Goal: Information Seeking & Learning: Learn about a topic

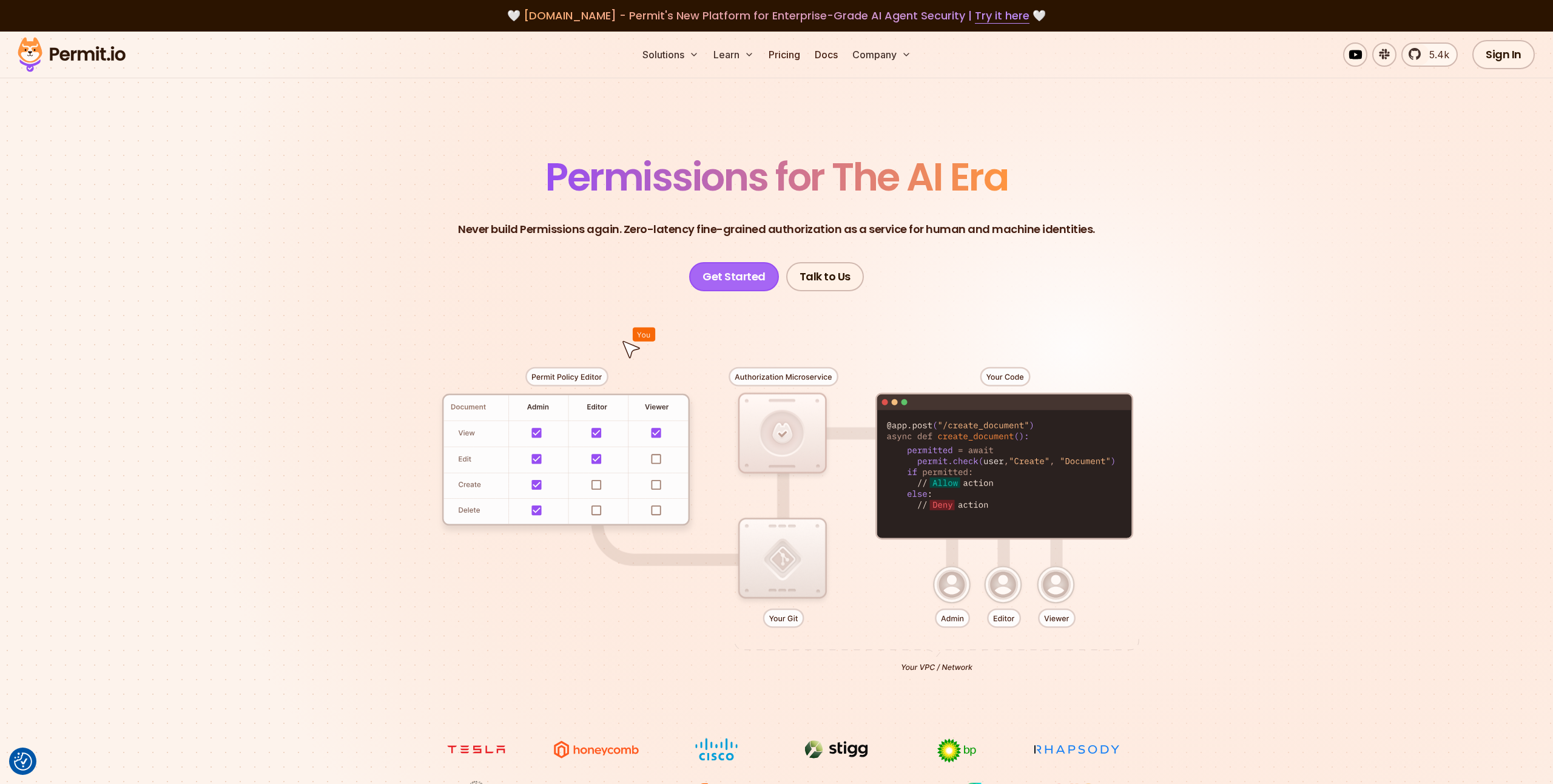
click at [738, 270] on link "Get Started" at bounding box center [734, 277] width 90 height 29
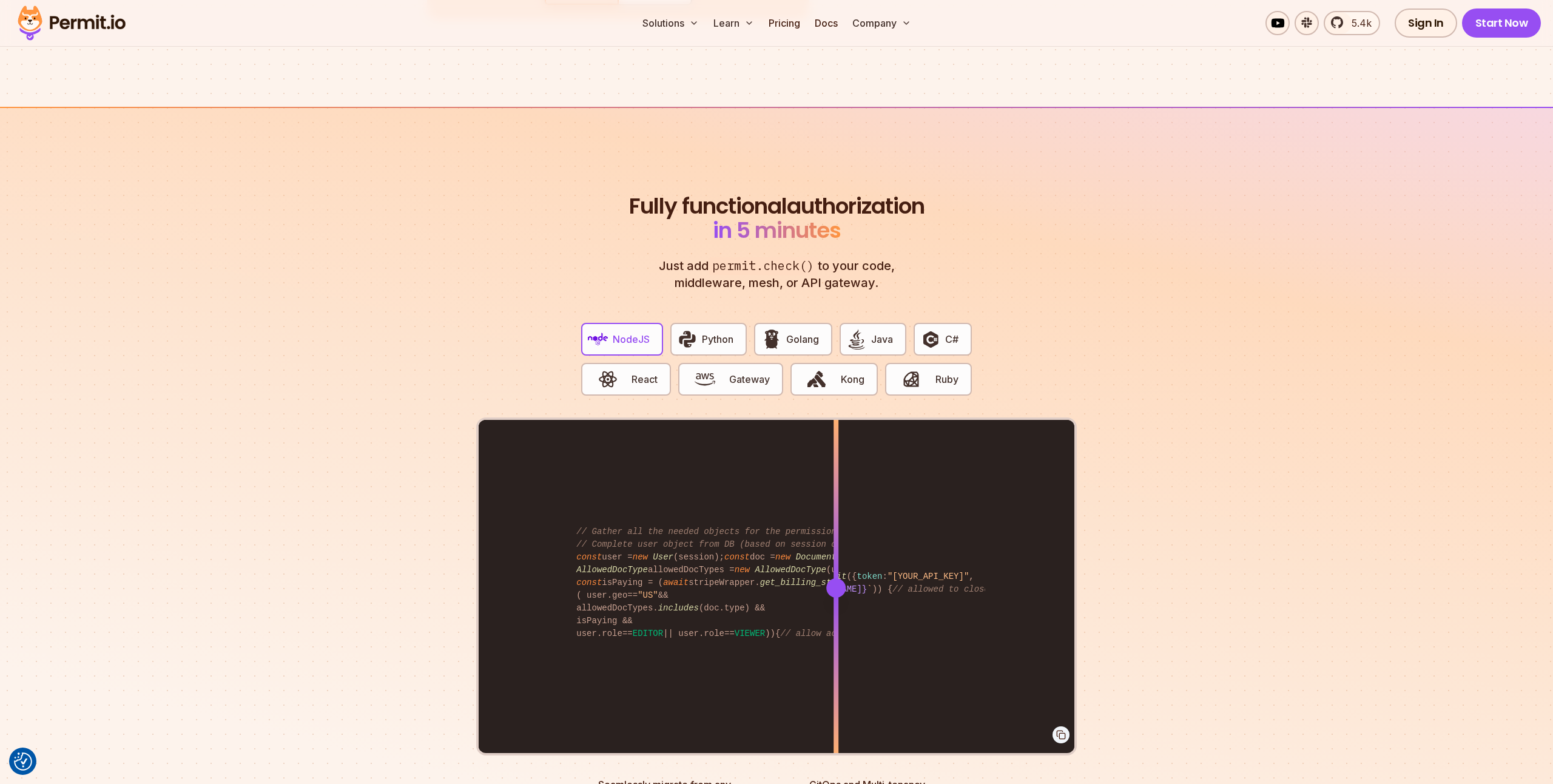
scroll to position [2213, 0]
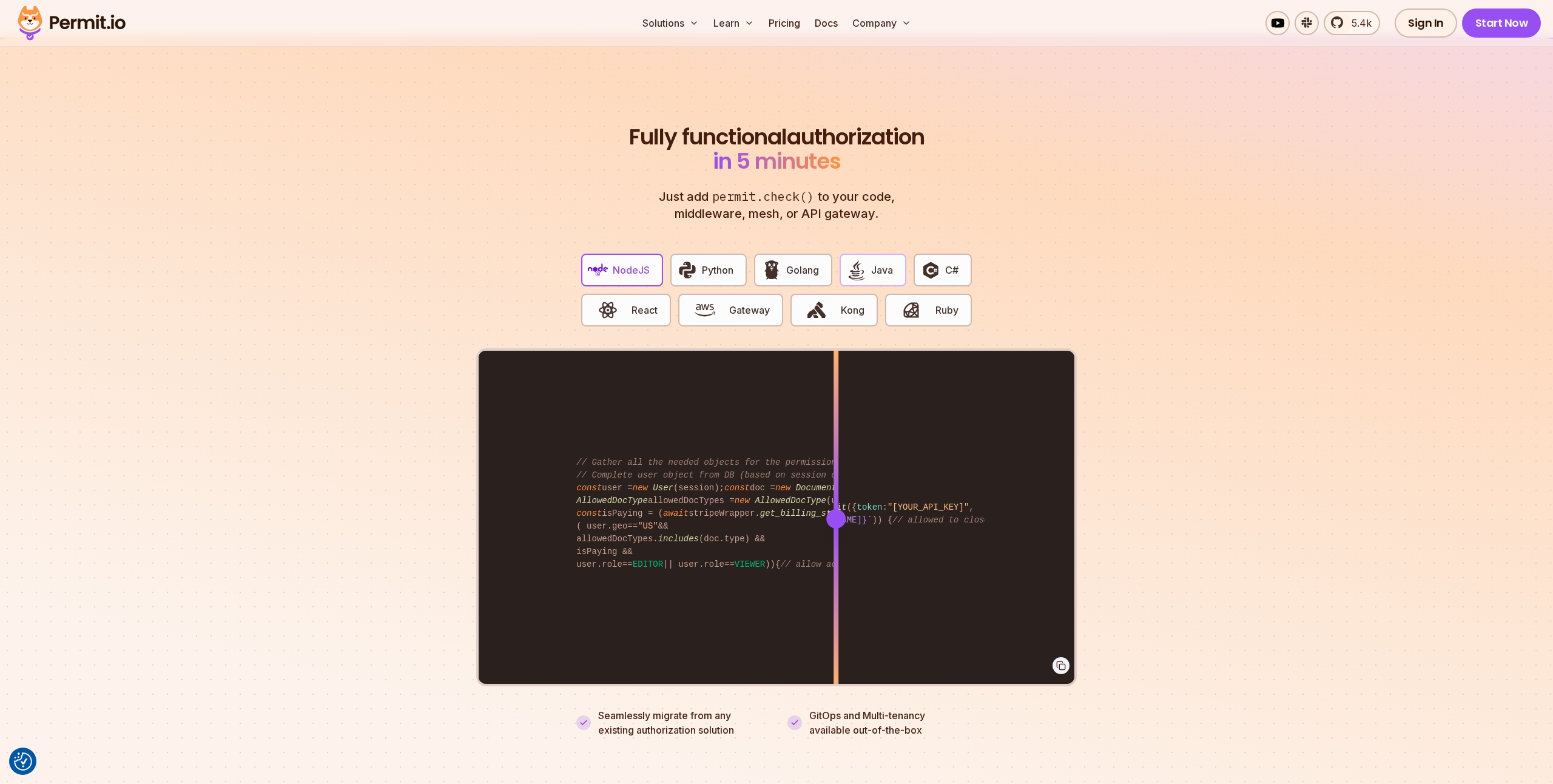
click at [884, 263] on span "Java" at bounding box center [882, 270] width 22 height 14
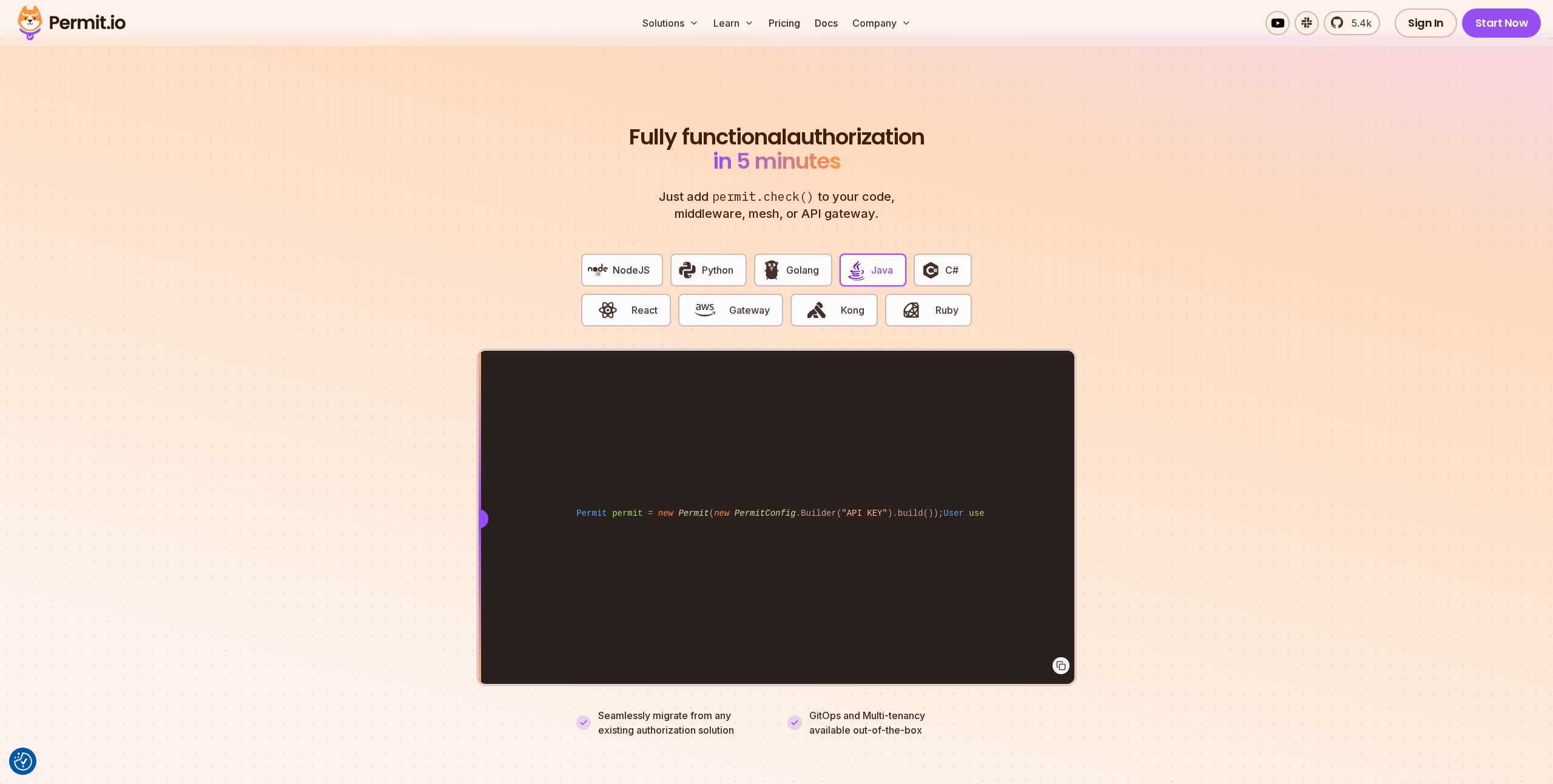
drag, startPoint x: 835, startPoint y: 502, endPoint x: 330, endPoint y: 473, distance: 505.8
click at [330, 473] on section "Fully functional authorization in 5 minutes Just add permit.check() to your cod…" at bounding box center [776, 416] width 1553 height 757
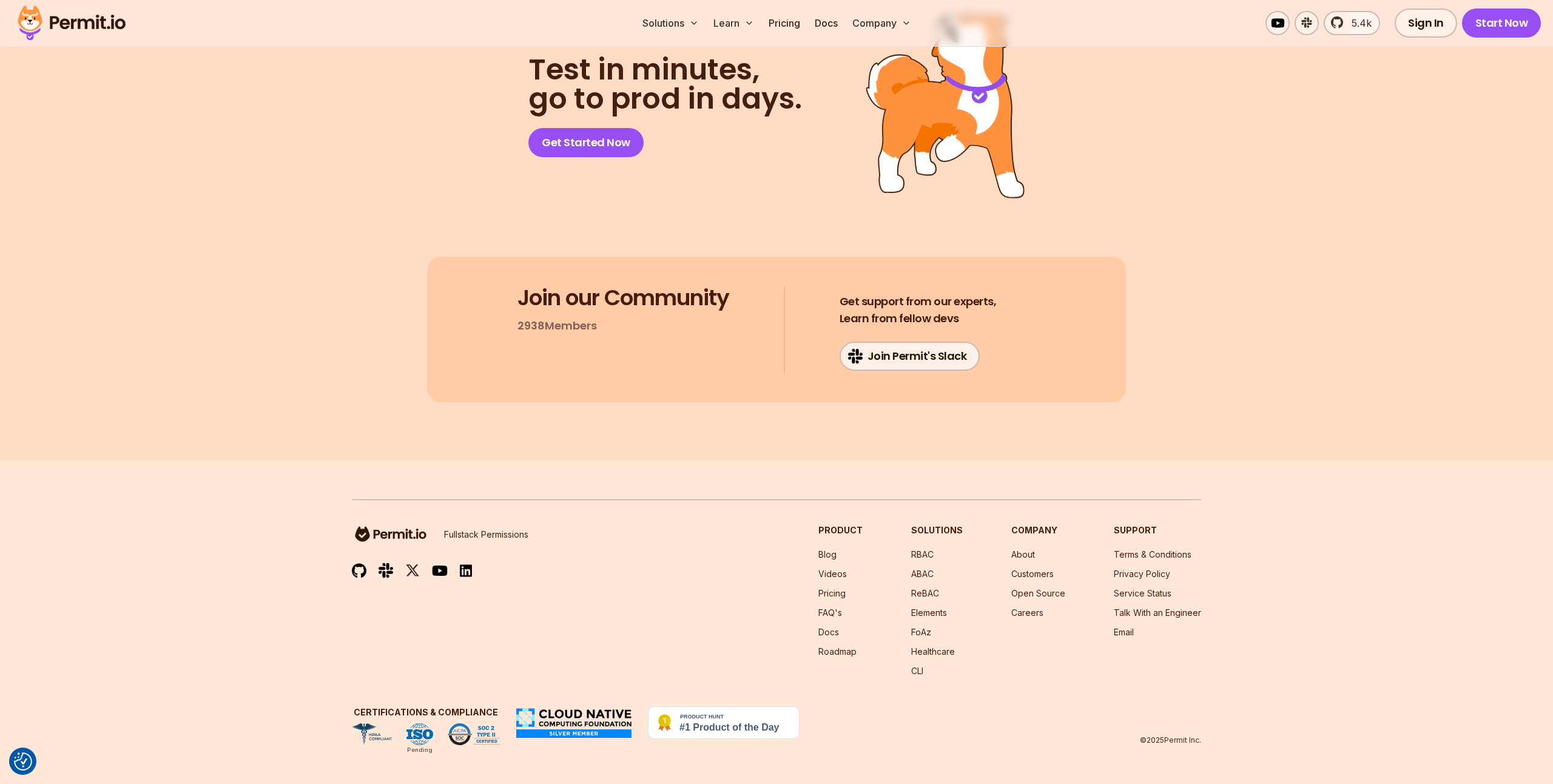
scroll to position [6270, 0]
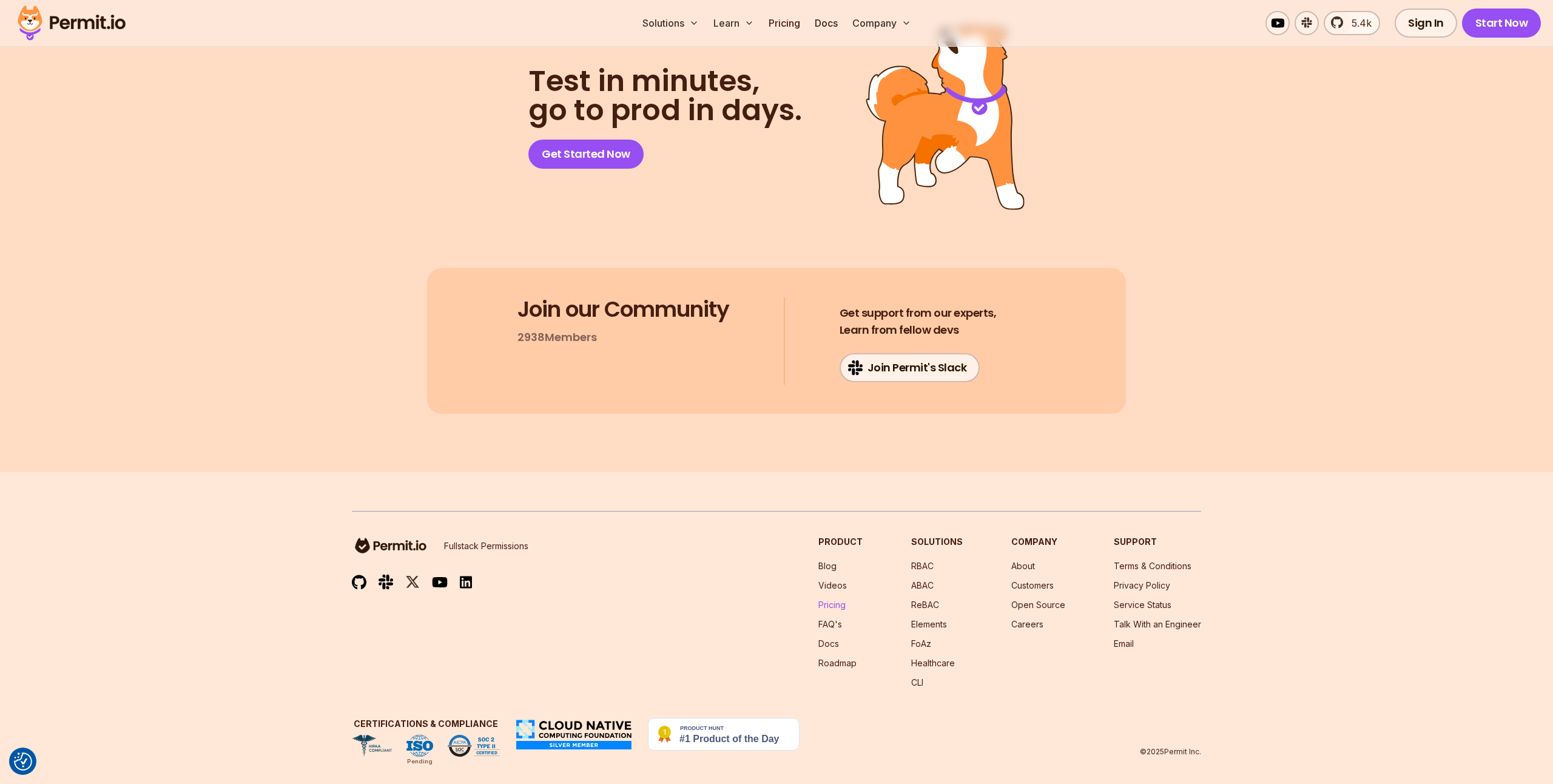
click at [841, 599] on link "Pricing" at bounding box center [832, 604] width 27 height 10
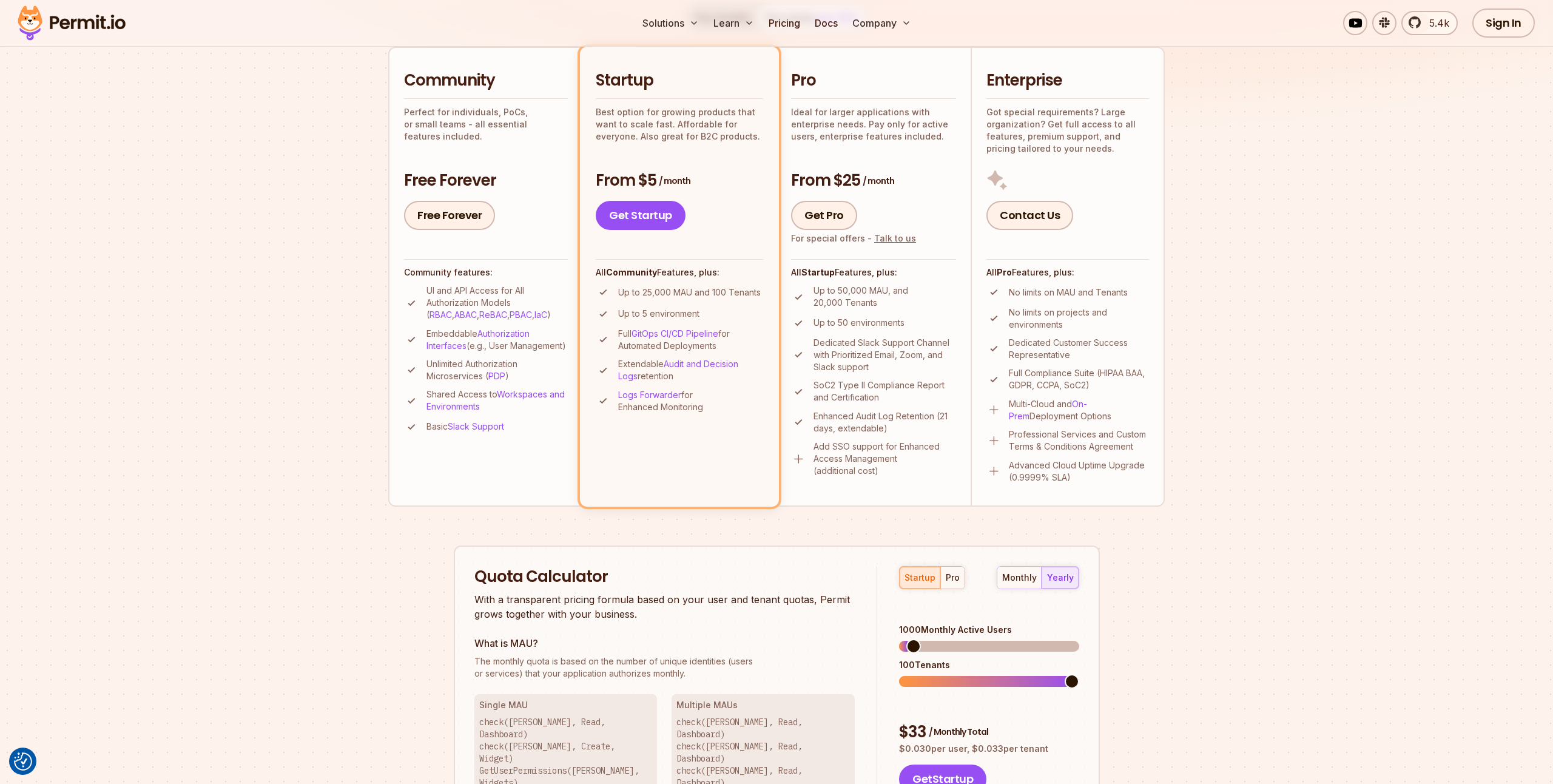
scroll to position [415, 0]
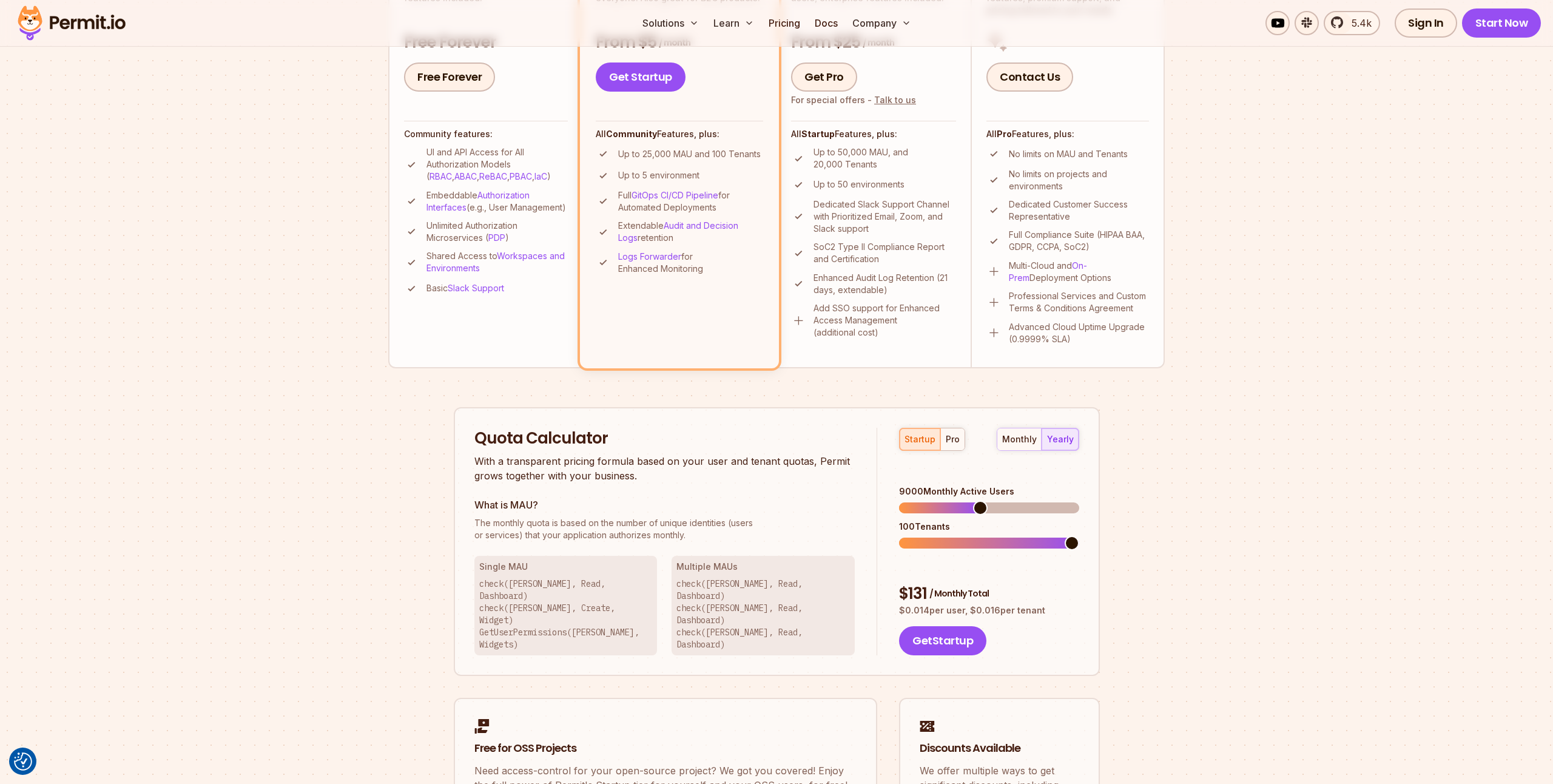
click at [980, 507] on span at bounding box center [980, 507] width 14 height 14
click at [953, 442] on div "pro" at bounding box center [952, 439] width 14 height 12
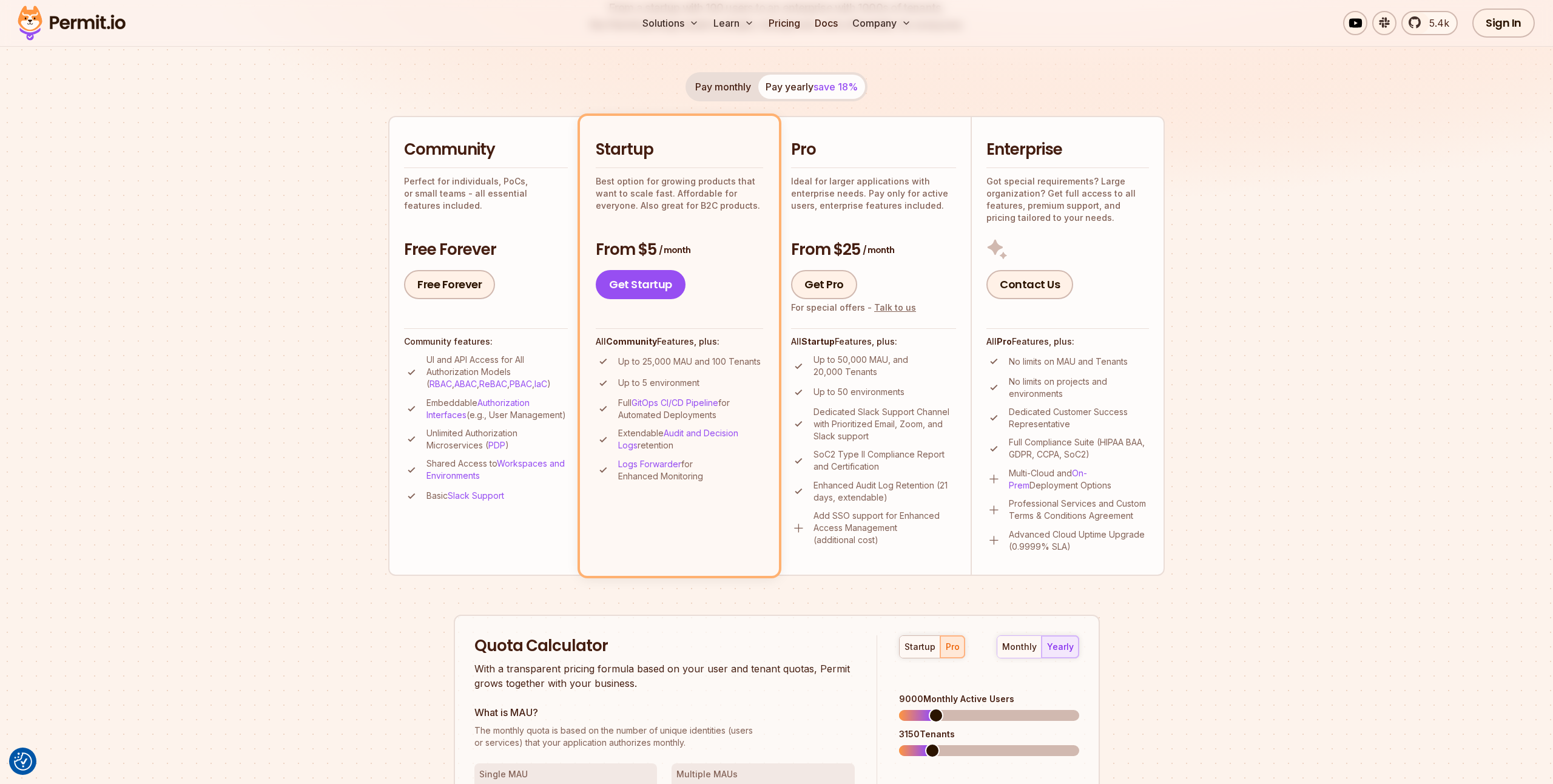
scroll to position [277, 0]
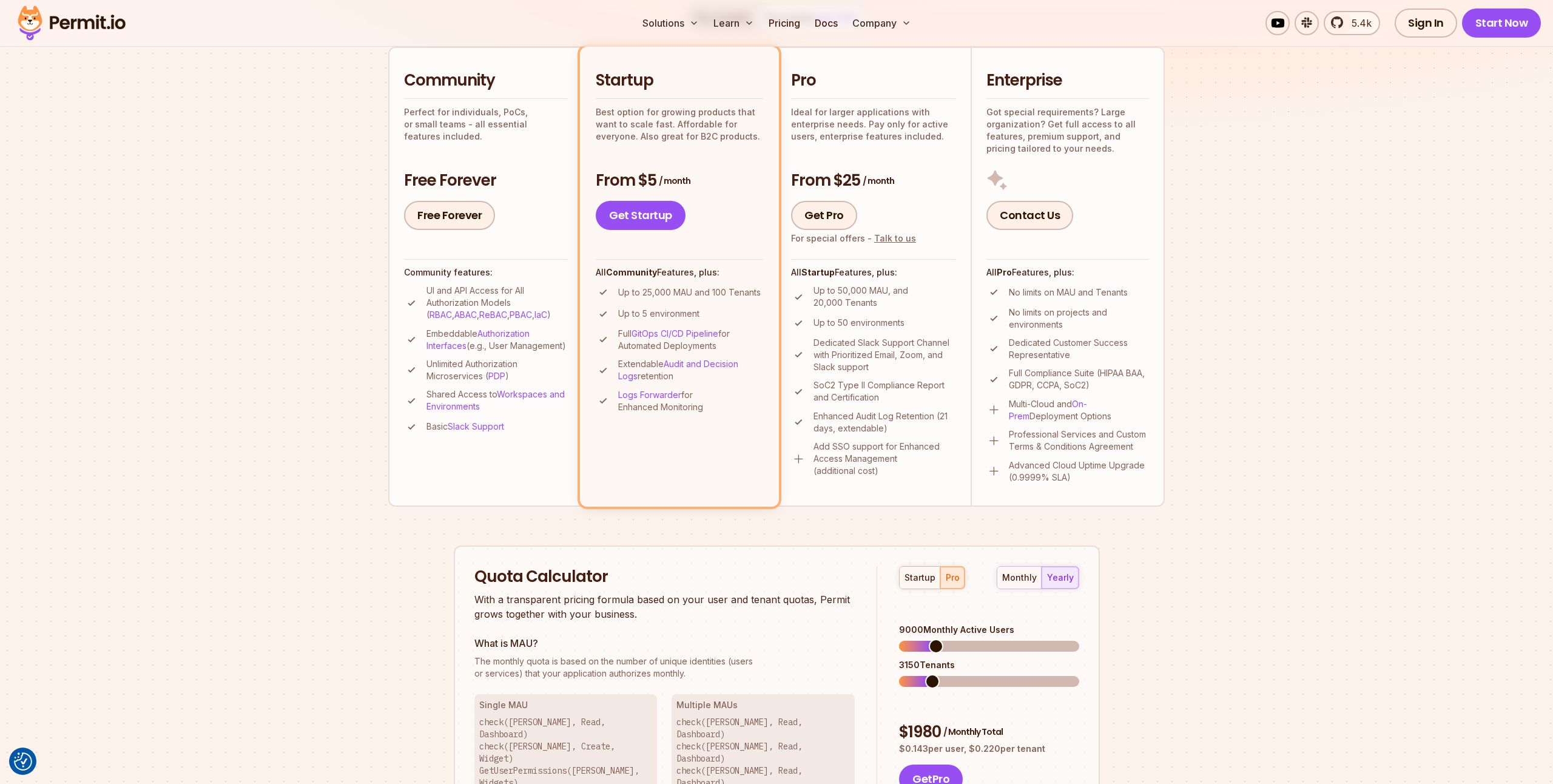
click at [1055, 576] on div "monthly yearly" at bounding box center [1038, 578] width 83 height 23
click at [917, 639] on span at bounding box center [923, 646] width 14 height 14
click at [913, 639] on span at bounding box center [919, 646] width 14 height 14
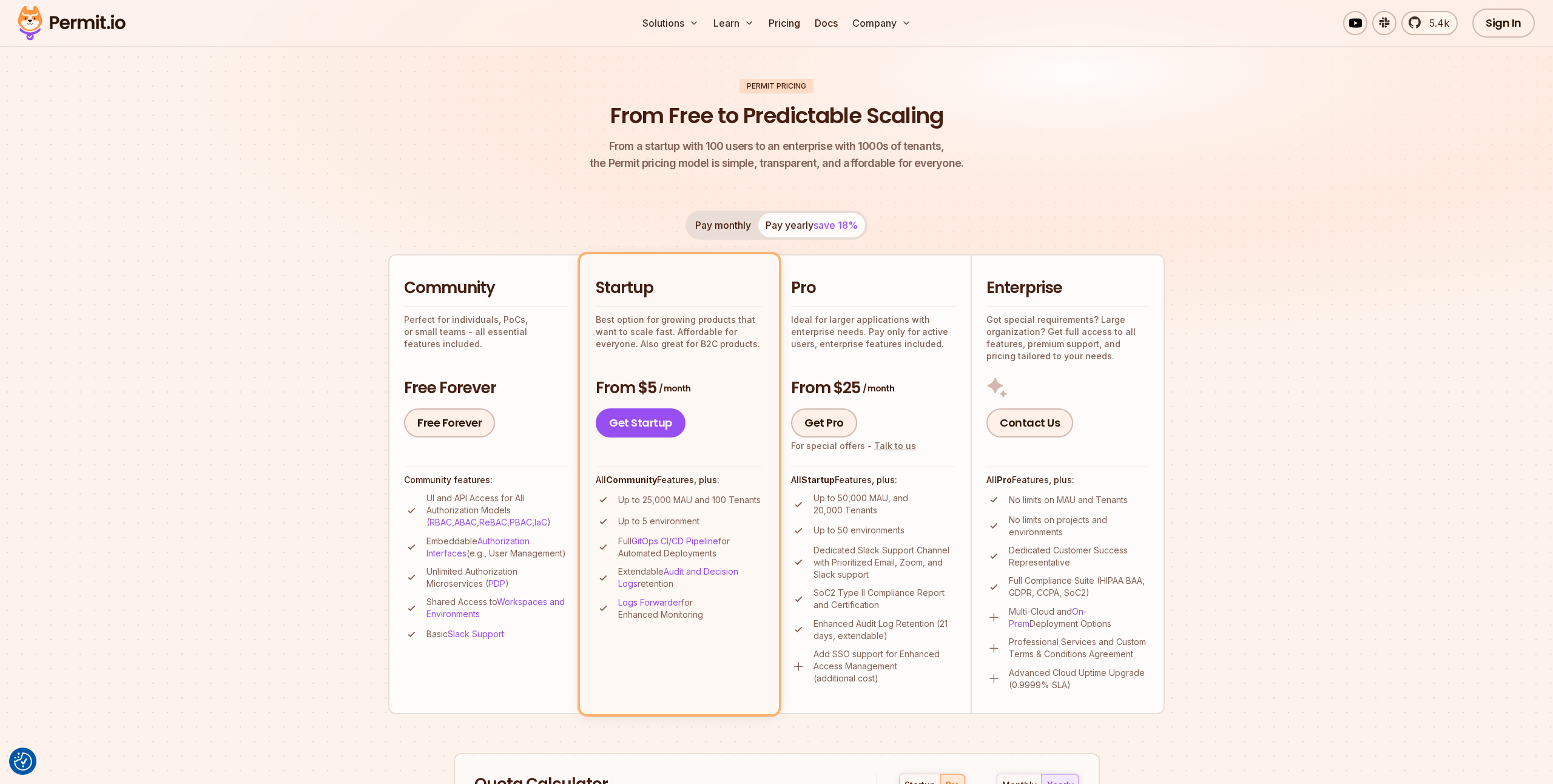
scroll to position [208, 0]
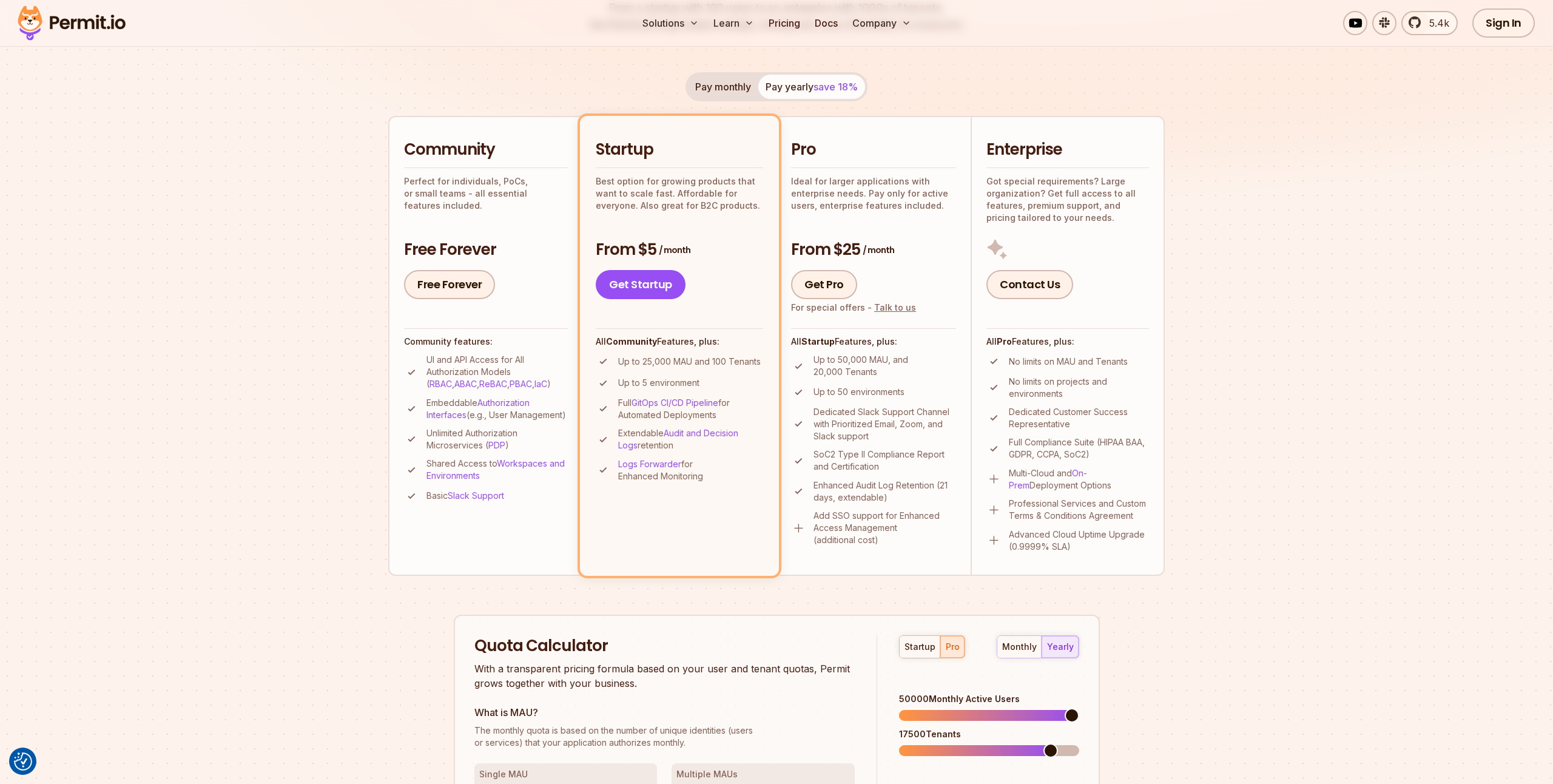
click at [1079, 714] on span at bounding box center [1072, 715] width 14 height 14
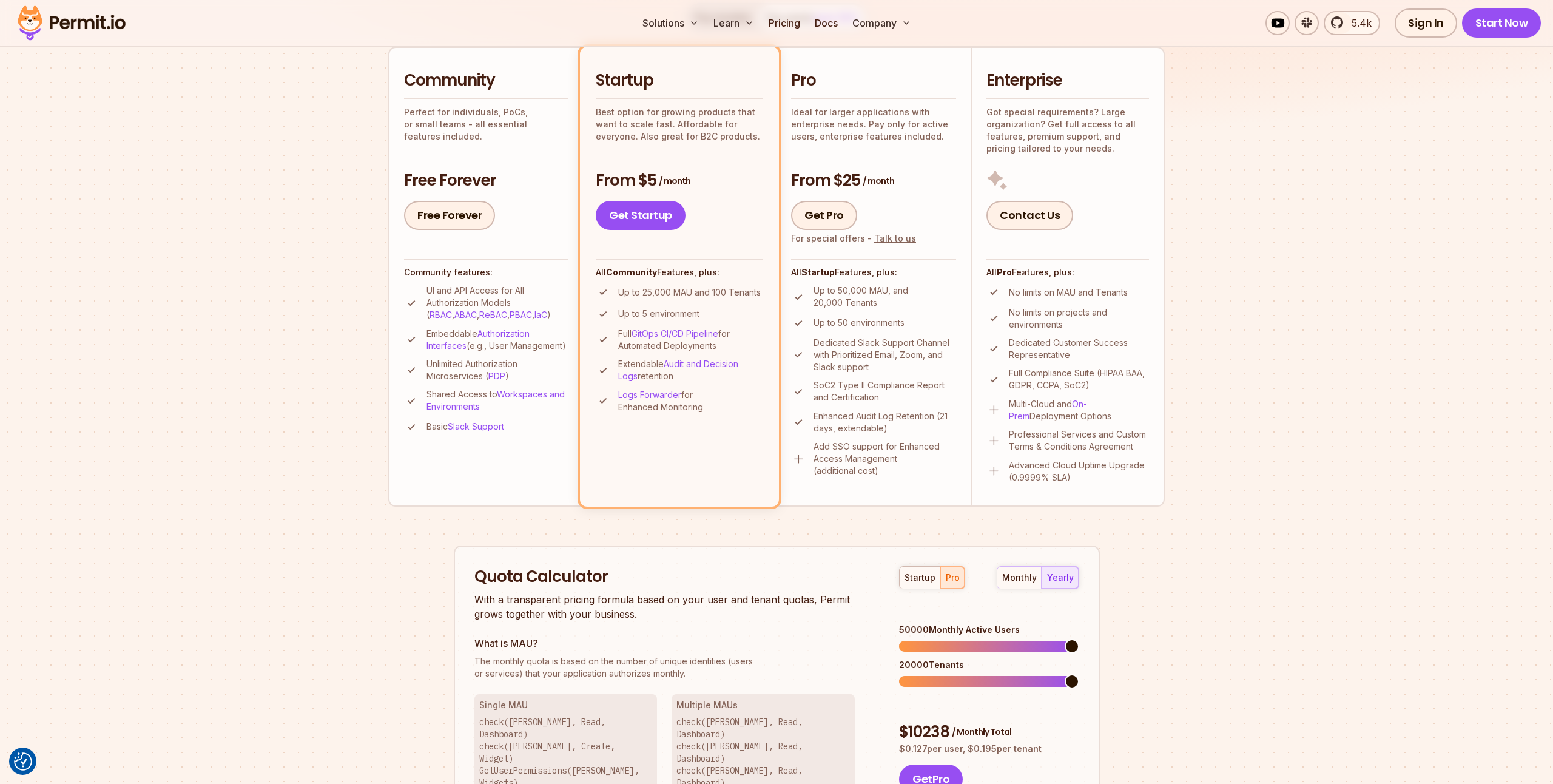
click at [1079, 688] on span at bounding box center [1072, 681] width 14 height 14
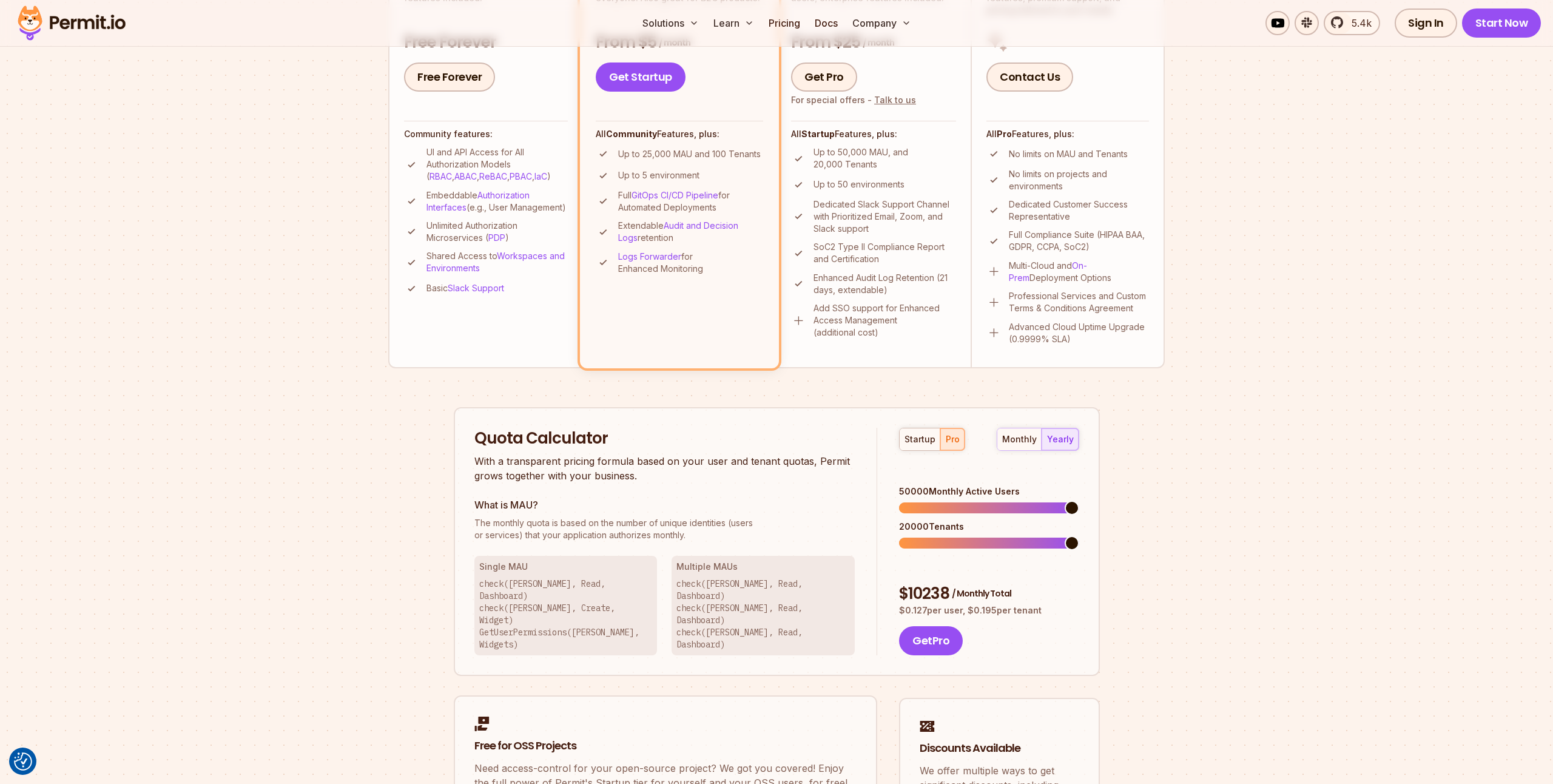
scroll to position [484, 0]
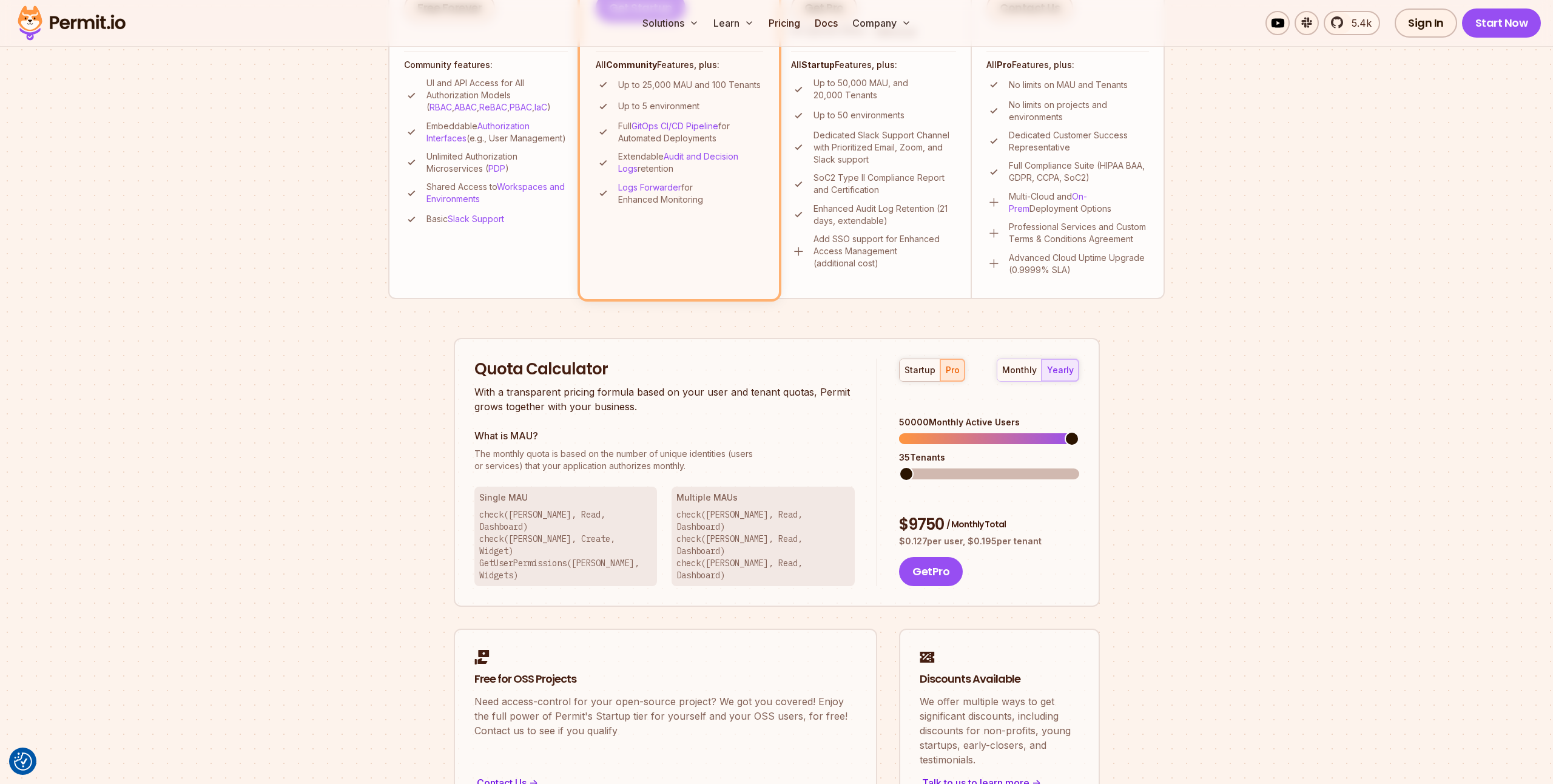
click at [899, 466] on span at bounding box center [906, 474] width 14 height 14
click at [1079, 473] on span at bounding box center [1072, 474] width 14 height 14
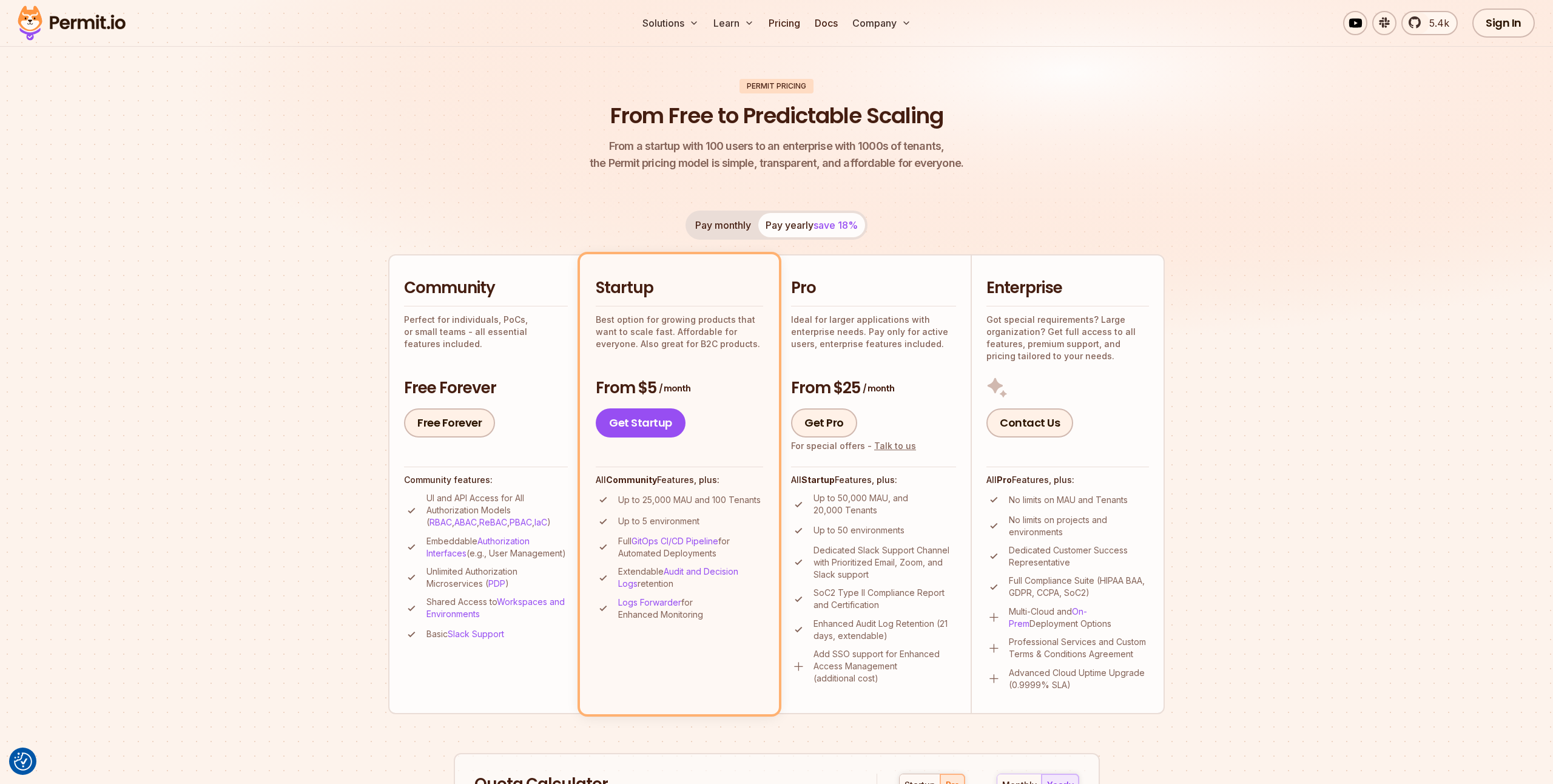
scroll to position [0, 0]
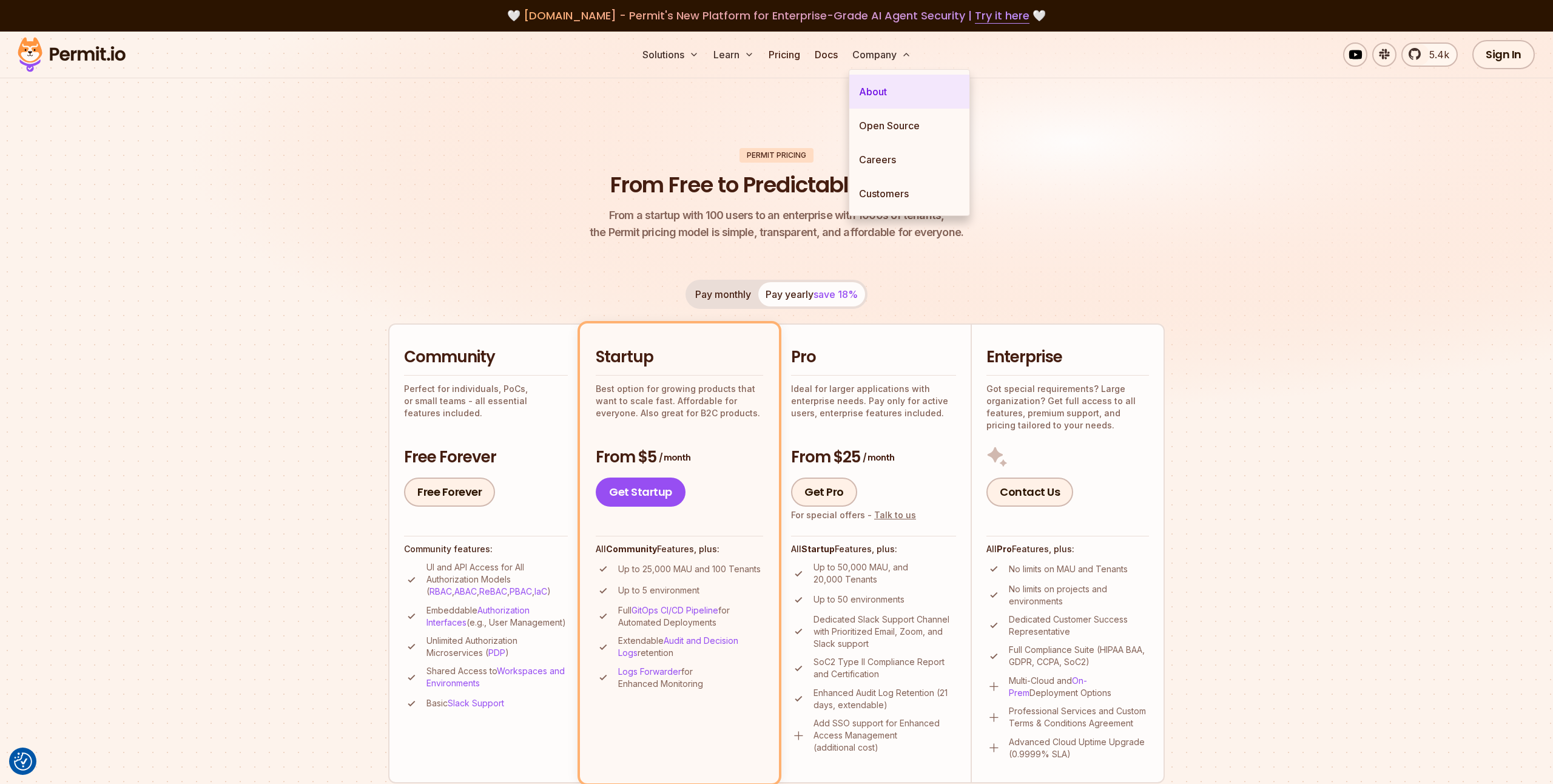
click at [888, 98] on link "About" at bounding box center [909, 91] width 120 height 34
